Goal: Transaction & Acquisition: Purchase product/service

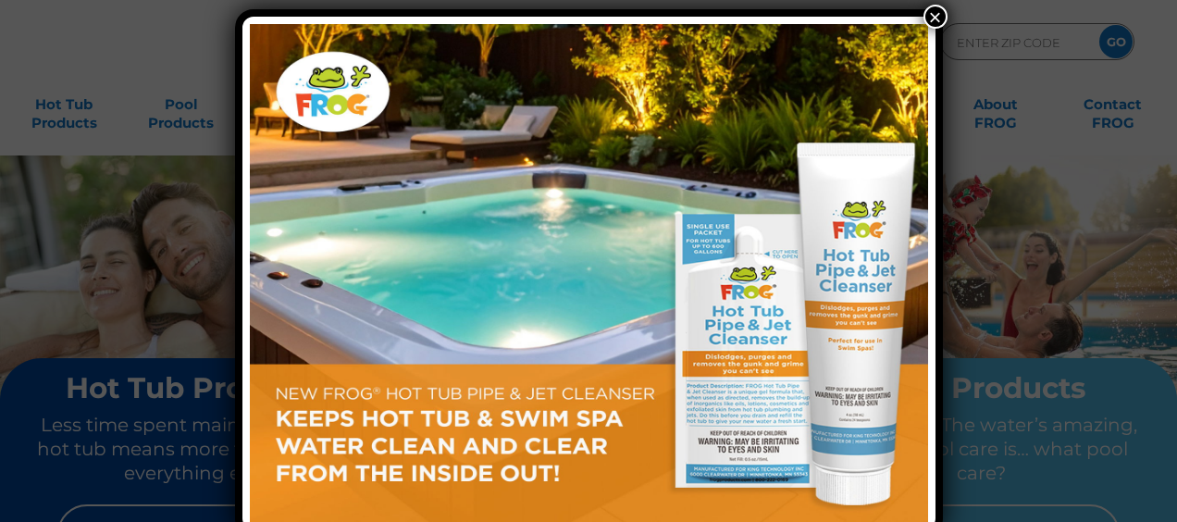
click at [925, 18] on button "×" at bounding box center [935, 17] width 24 height 24
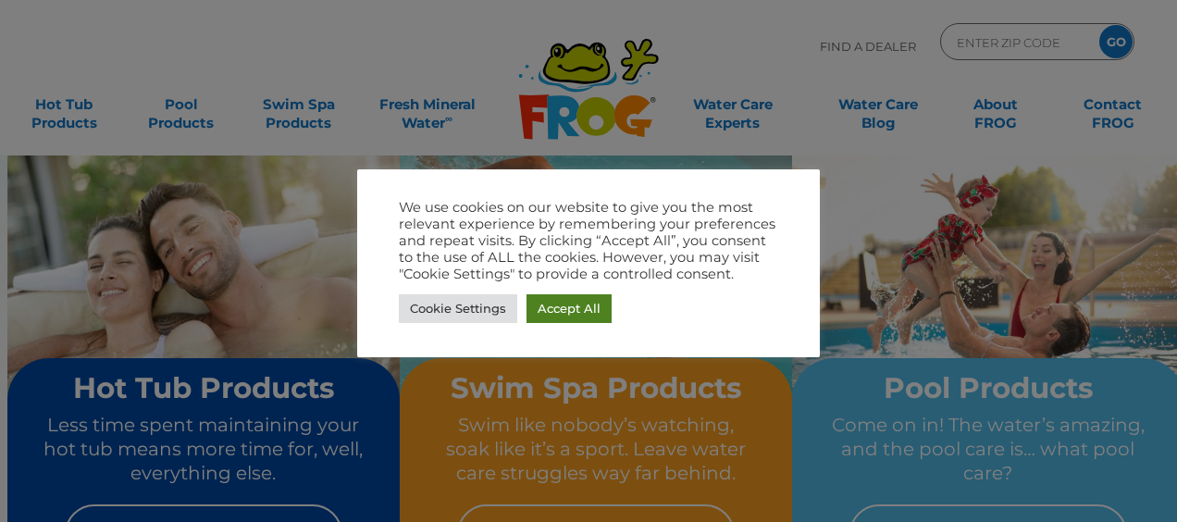
click at [568, 306] on link "Accept All" at bounding box center [568, 308] width 85 height 29
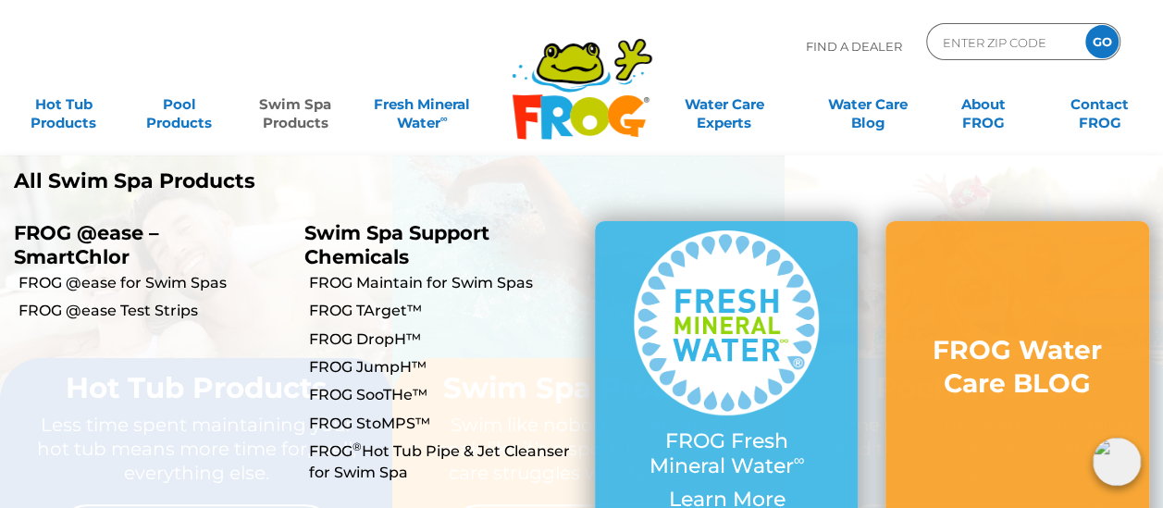
click at [287, 106] on link "Swim Spa Products" at bounding box center [295, 104] width 90 height 37
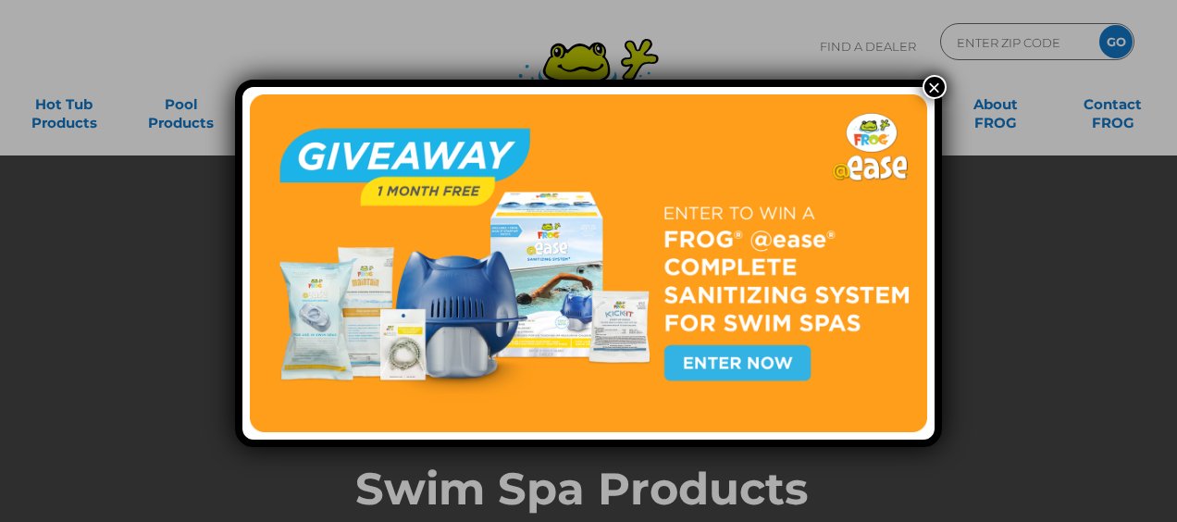
click at [933, 89] on button "×" at bounding box center [934, 87] width 24 height 24
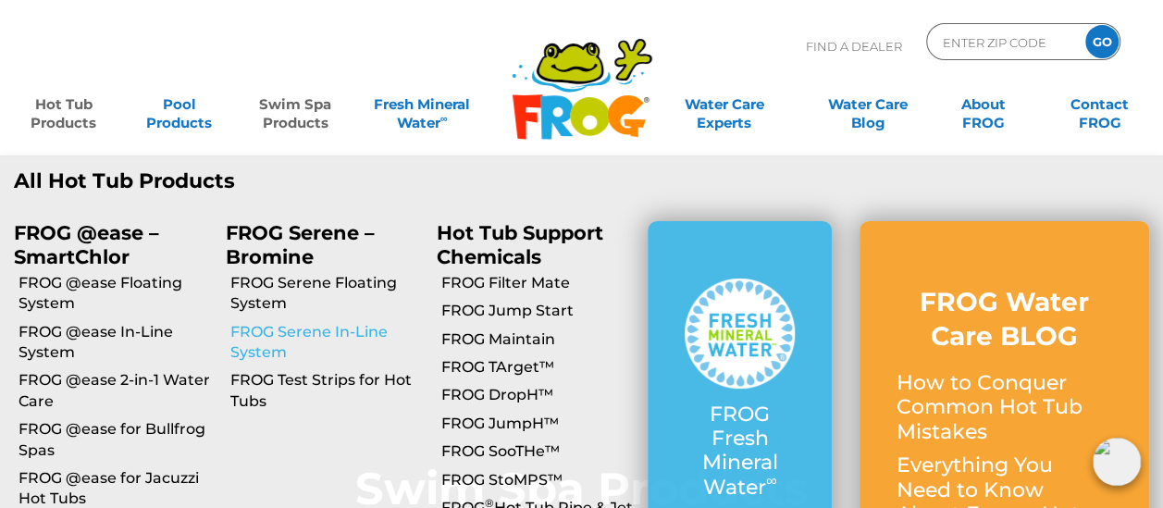
click at [281, 331] on link "FROG Serene In-Line System" at bounding box center [325, 343] width 192 height 42
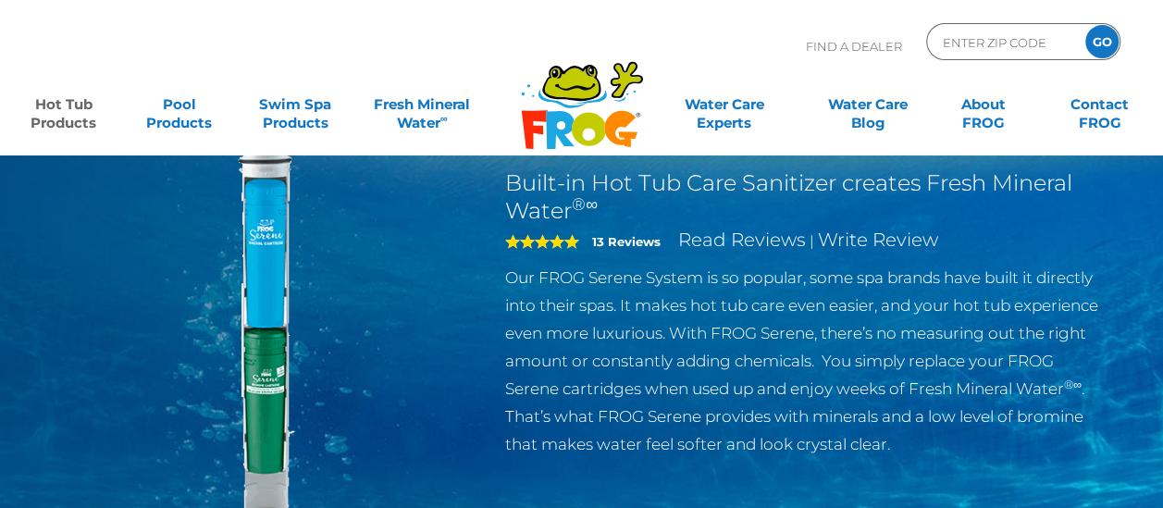
scroll to position [92, 0]
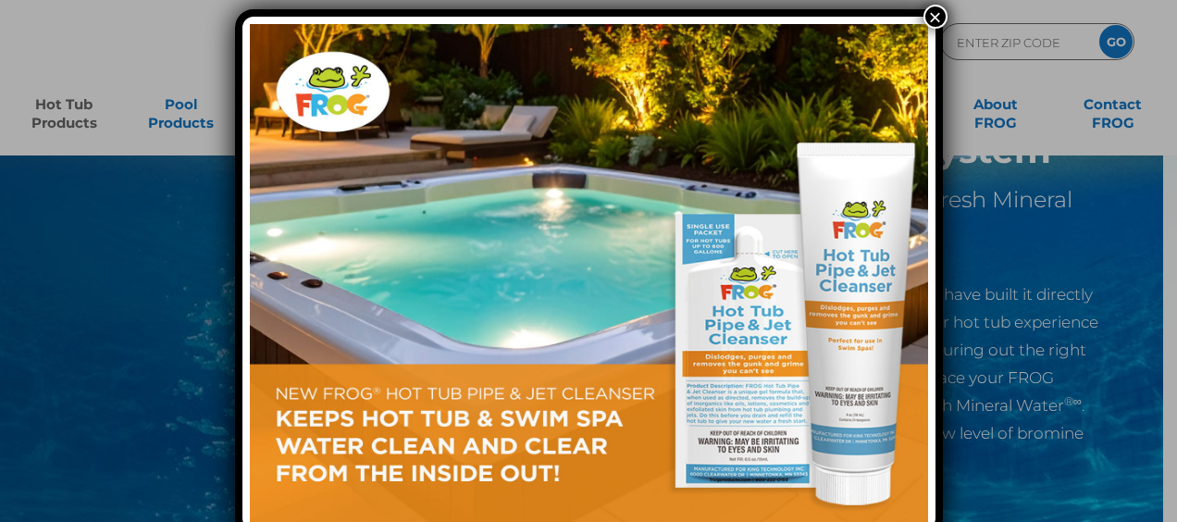
click at [932, 13] on button "×" at bounding box center [935, 17] width 24 height 24
